Goal: Information Seeking & Learning: Learn about a topic

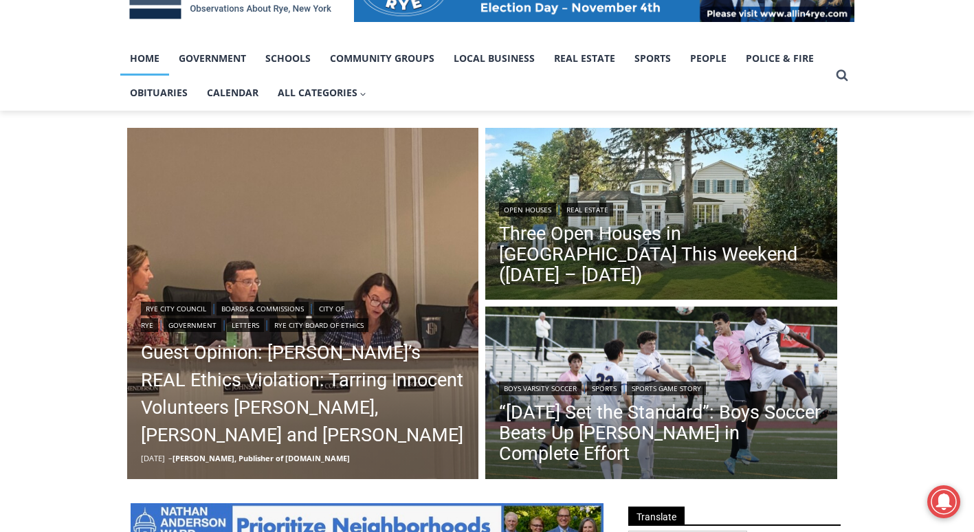
scroll to position [259, 0]
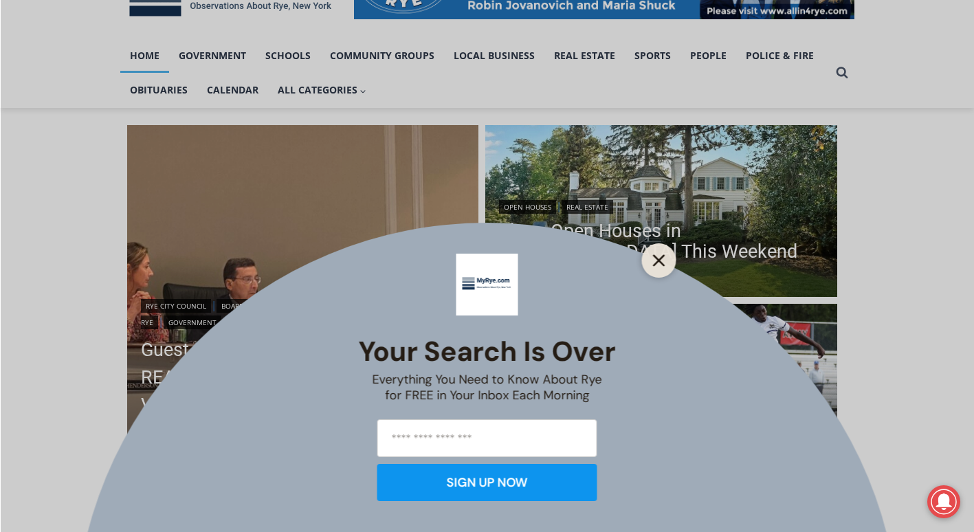
click at [658, 261] on line "Close" at bounding box center [659, 261] width 10 height 10
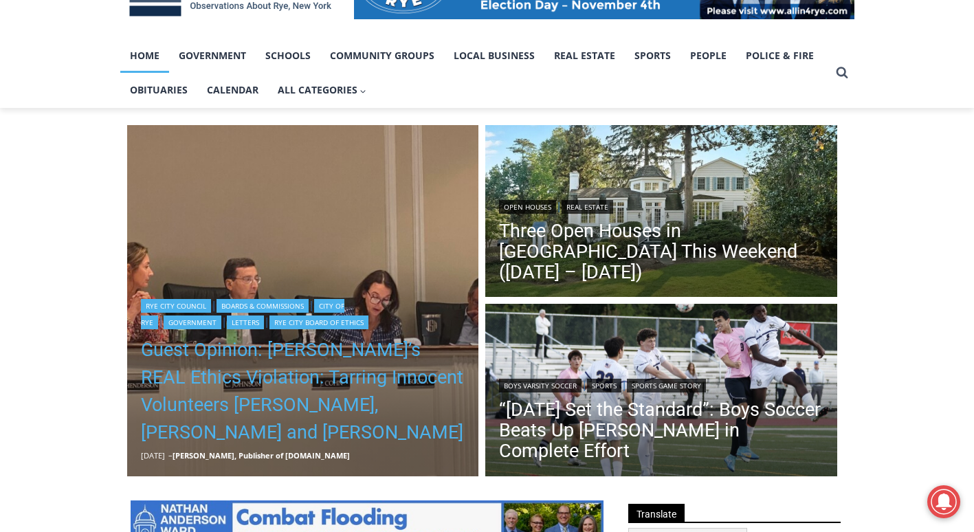
click at [328, 396] on link "Guest Opinion: [PERSON_NAME]’s REAL Ethics Violation: Tarring Innocent Voluntee…" at bounding box center [303, 391] width 325 height 110
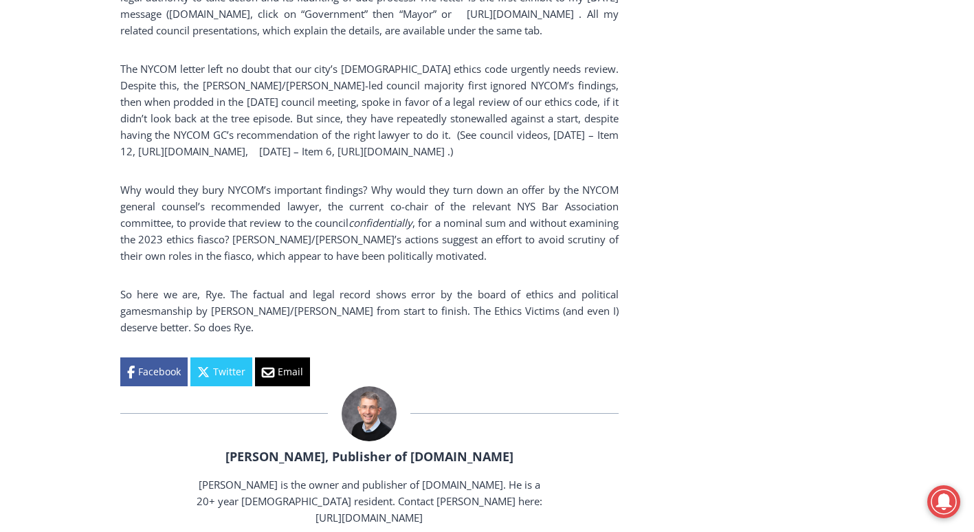
scroll to position [2669, 0]
